Goal: Information Seeking & Learning: Compare options

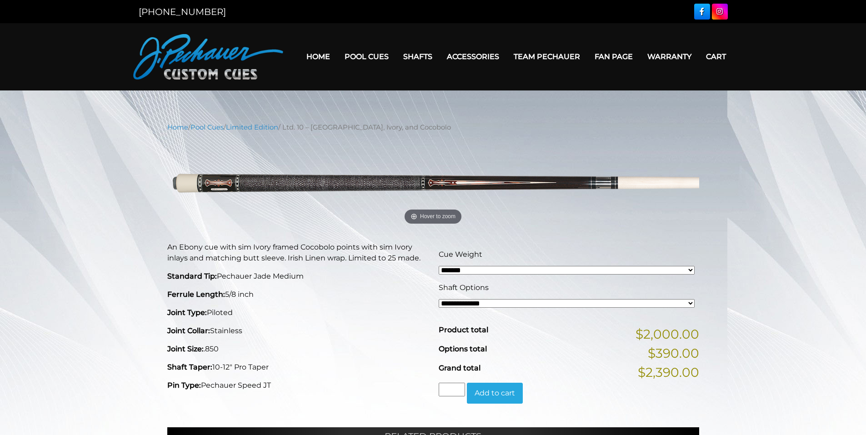
select select "*****"
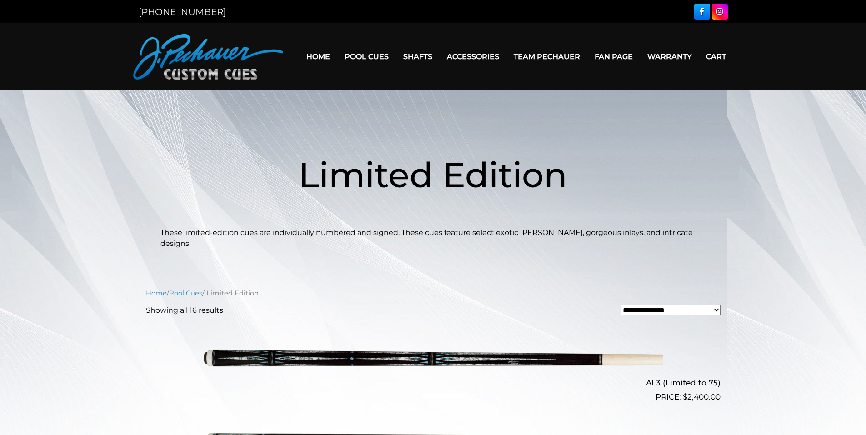
scroll to position [1420, 0]
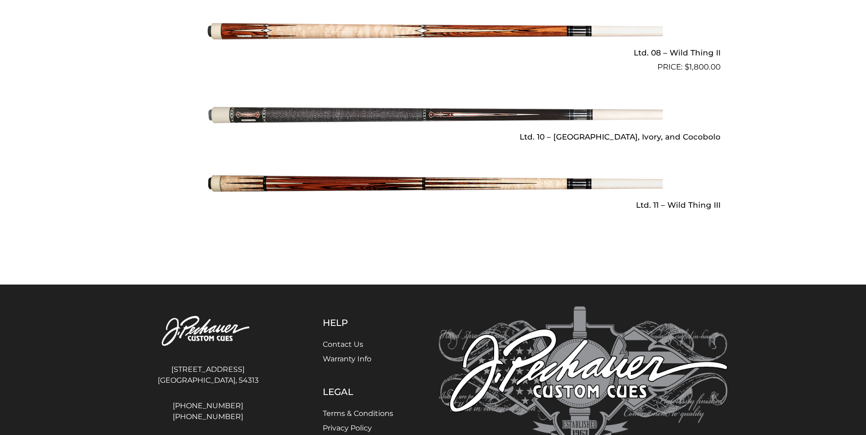
click at [449, 172] on img at bounding box center [433, 184] width 459 height 76
click at [596, 175] on img at bounding box center [433, 184] width 459 height 76
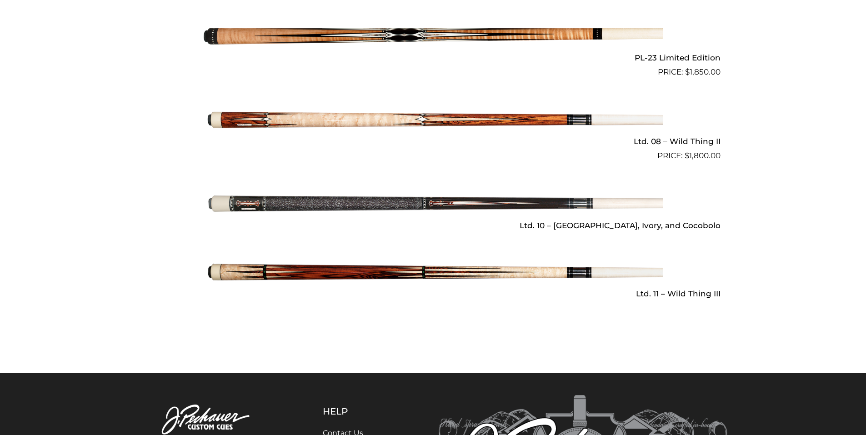
scroll to position [1329, 0]
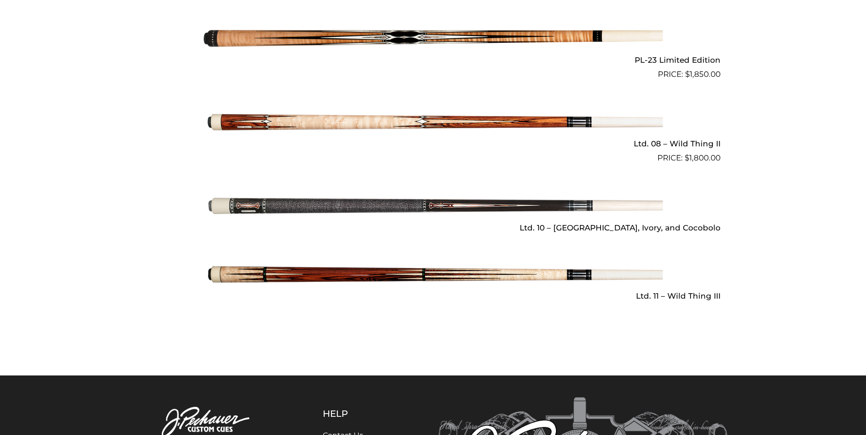
click at [494, 108] on img at bounding box center [433, 122] width 459 height 76
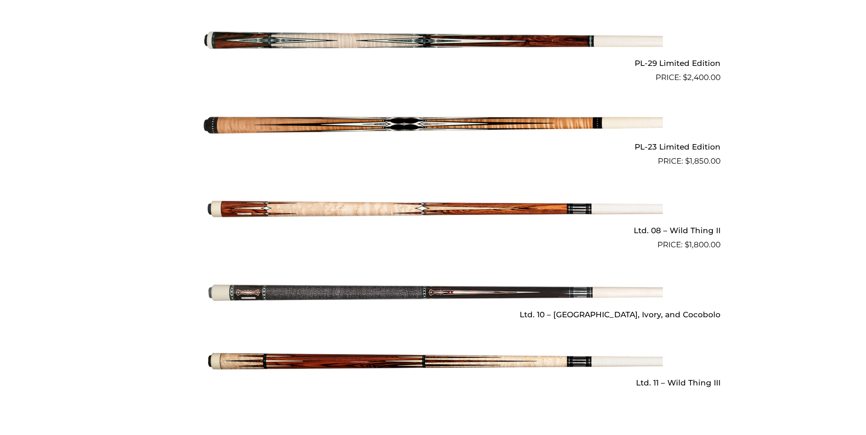
scroll to position [1238, 0]
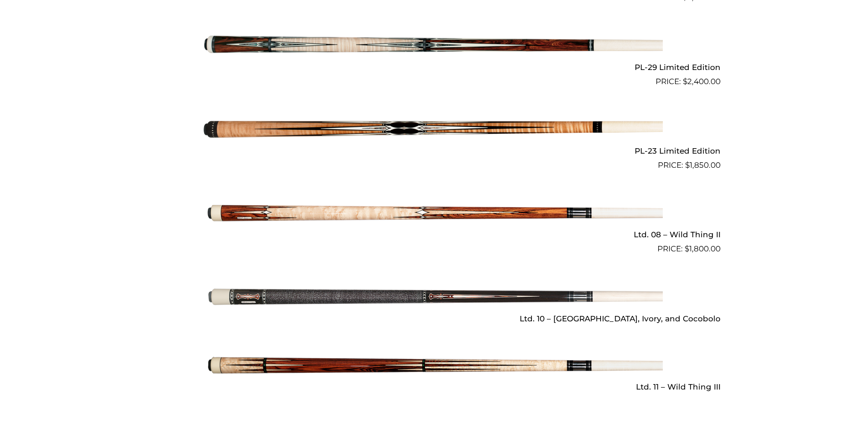
click at [416, 117] on img at bounding box center [433, 129] width 459 height 76
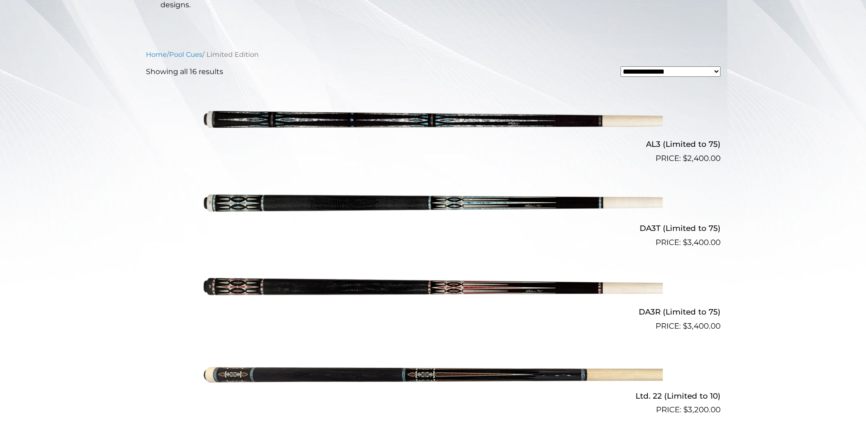
scroll to position [241, 0]
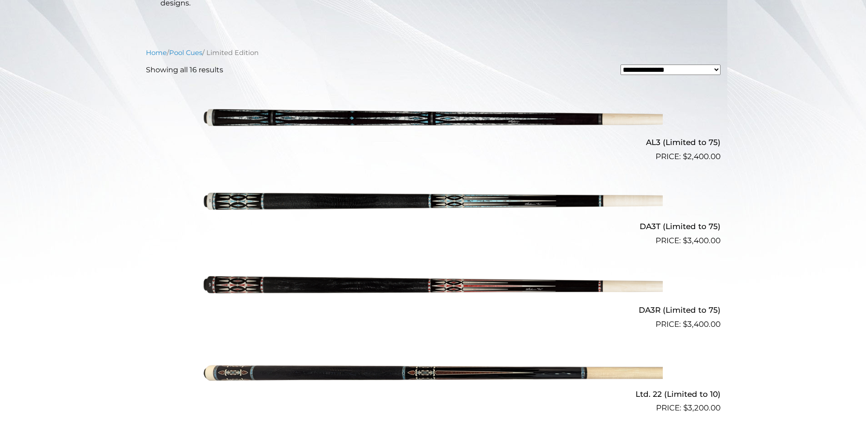
click at [436, 110] on img at bounding box center [433, 121] width 459 height 76
